Goal: Check status: Check status

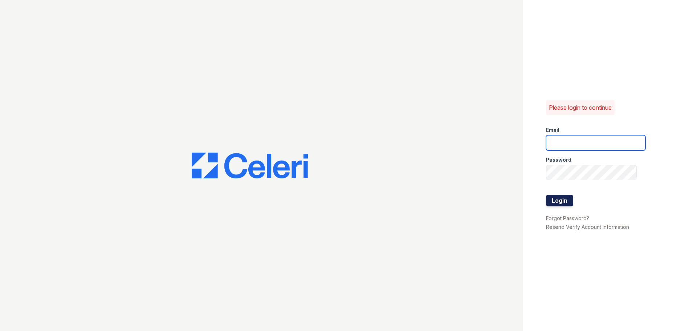
type input "ckeena@trinity-pm.com"
click at [562, 201] on button "Login" at bounding box center [559, 201] width 27 height 12
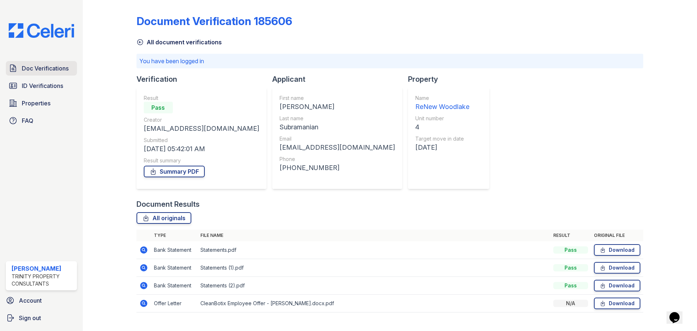
click at [47, 72] on span "Doc Verifications" at bounding box center [45, 68] width 47 height 9
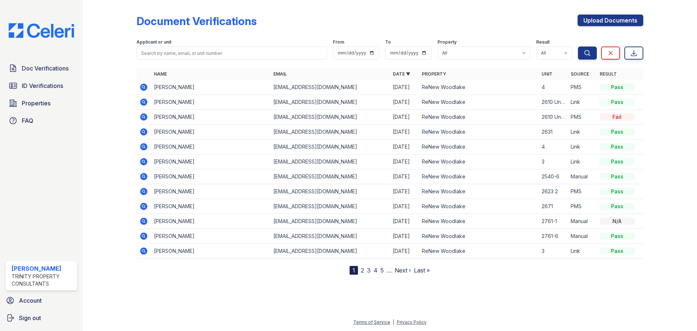
click at [146, 85] on icon at bounding box center [143, 86] width 7 height 7
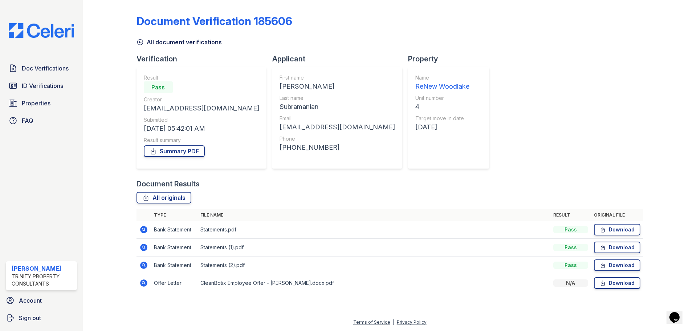
click at [145, 288] on td at bounding box center [143, 283] width 15 height 18
click at [144, 284] on icon at bounding box center [143, 282] width 7 height 7
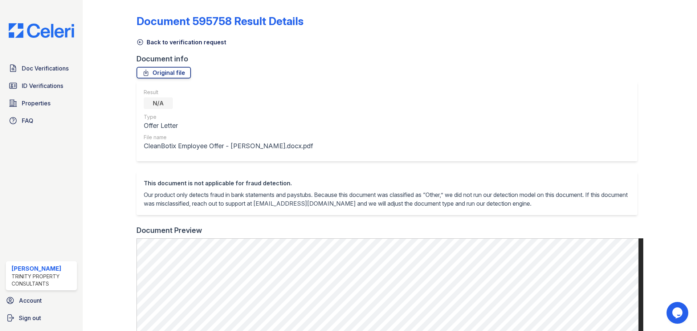
click at [141, 47] on div "Document 595758 Result Details Back to verification request Document info Origi…" at bounding box center [389, 286] width 507 height 566
click at [140, 43] on icon at bounding box center [139, 41] width 7 height 7
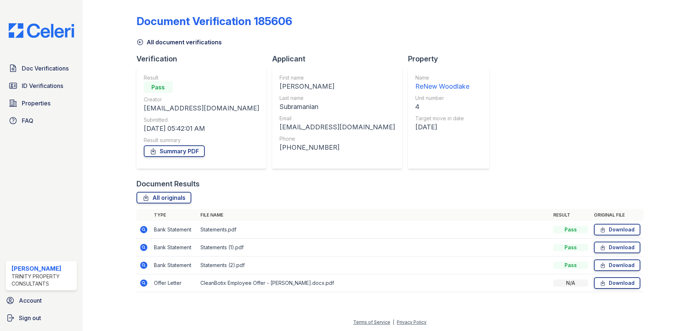
click at [144, 228] on icon at bounding box center [143, 229] width 9 height 9
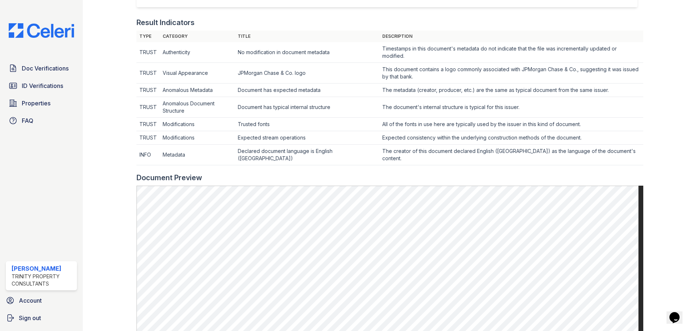
scroll to position [36, 0]
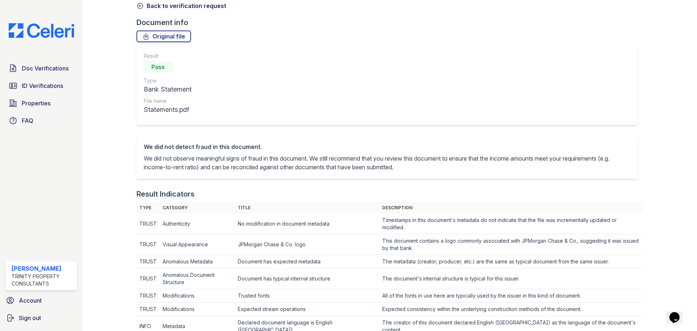
click at [150, 5] on link "Back to verification request" at bounding box center [181, 5] width 90 height 9
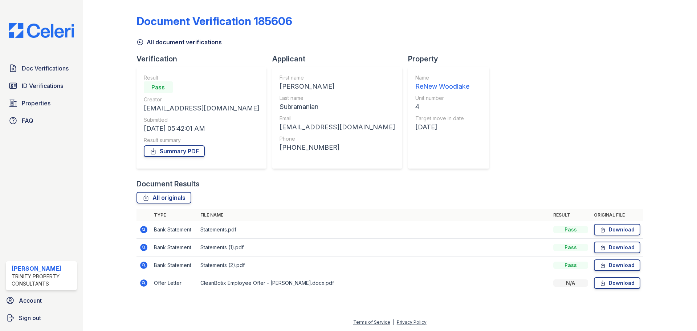
click at [145, 249] on icon at bounding box center [143, 247] width 7 height 7
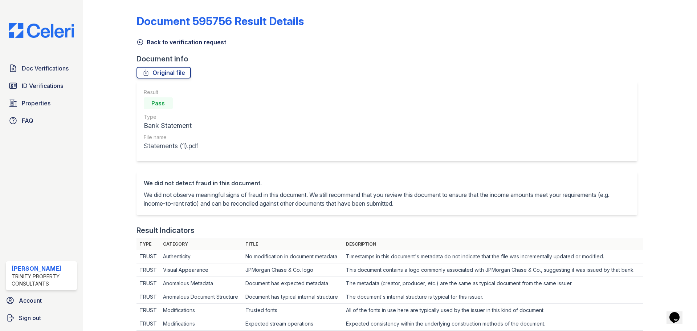
click at [142, 37] on div "Back to verification request" at bounding box center [389, 39] width 507 height 13
click at [140, 41] on icon at bounding box center [139, 41] width 7 height 7
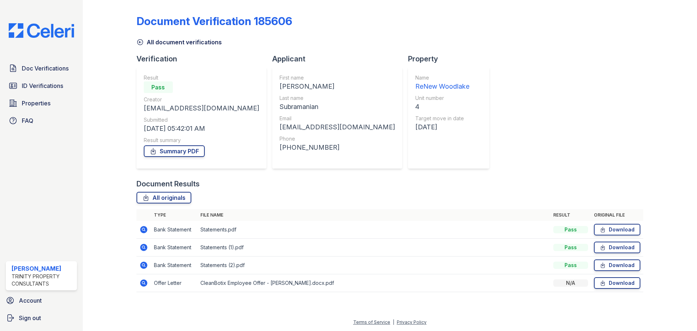
click at [146, 266] on icon at bounding box center [143, 264] width 7 height 7
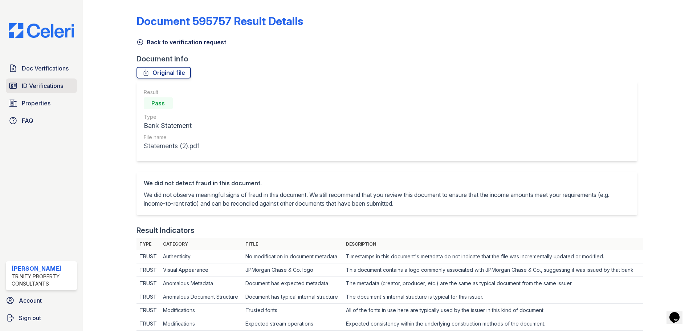
drag, startPoint x: 29, startPoint y: 90, endPoint x: 48, endPoint y: 79, distance: 21.6
click at [29, 90] on span "ID Verifications" at bounding box center [42, 85] width 41 height 9
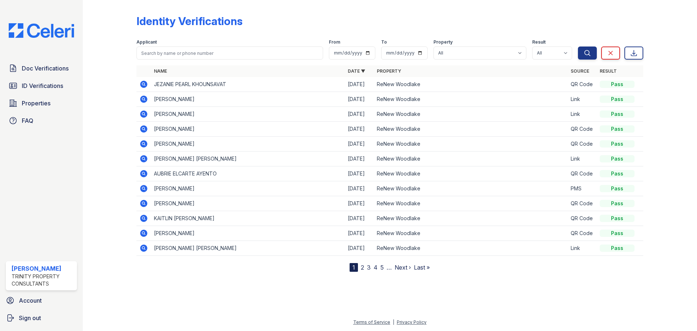
click at [147, 86] on icon at bounding box center [143, 84] width 7 height 7
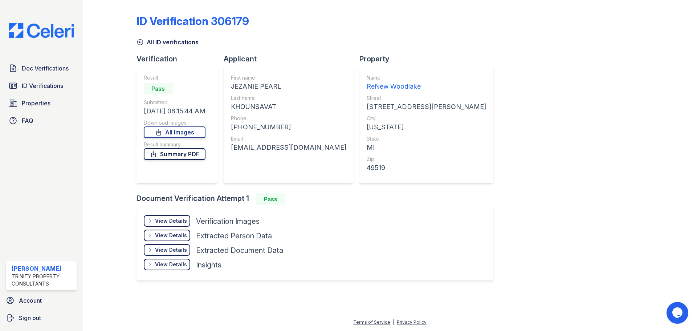
click at [169, 156] on link "Summary PDF" at bounding box center [175, 154] width 62 height 12
click at [186, 133] on link "All Images" at bounding box center [175, 132] width 62 height 12
click at [112, 165] on div at bounding box center [115, 147] width 42 height 288
